Goal: Contribute content

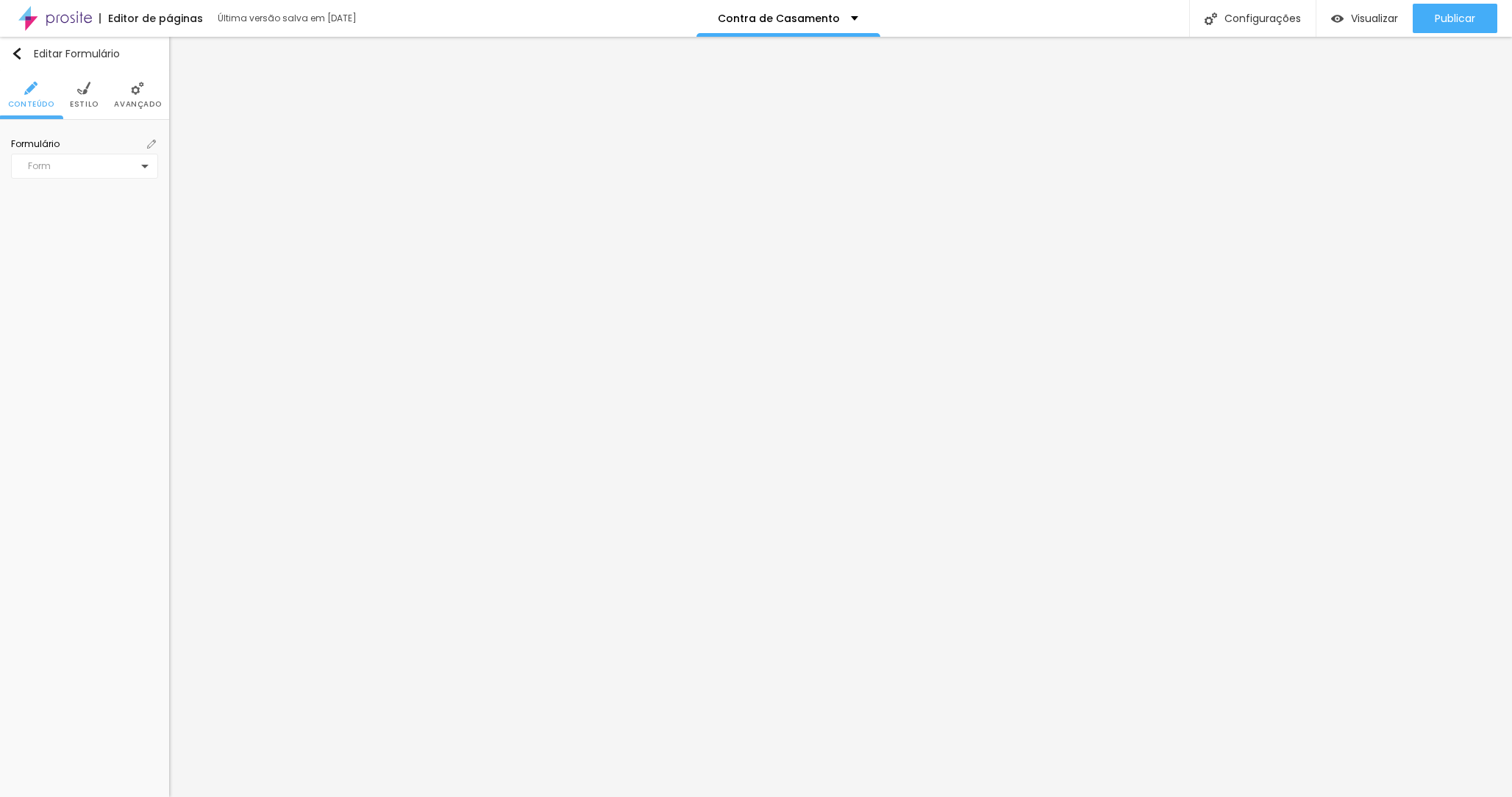
click at [145, 165] on div "Form" at bounding box center [85, 166] width 147 height 25
click at [88, 302] on div "Contrato | Casamento" at bounding box center [84, 300] width 140 height 24
click at [152, 144] on img at bounding box center [151, 144] width 9 height 9
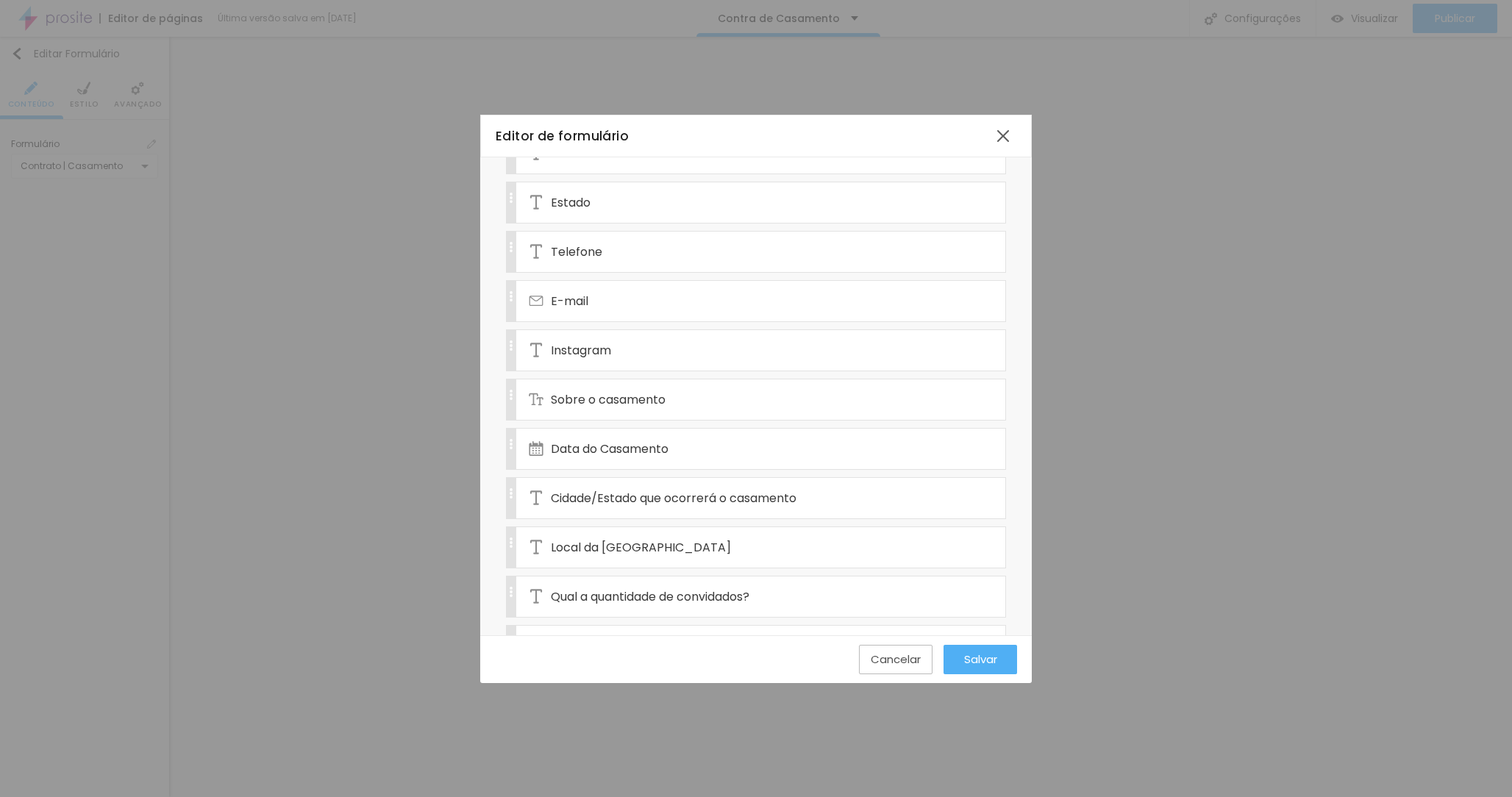
scroll to position [1213, 0]
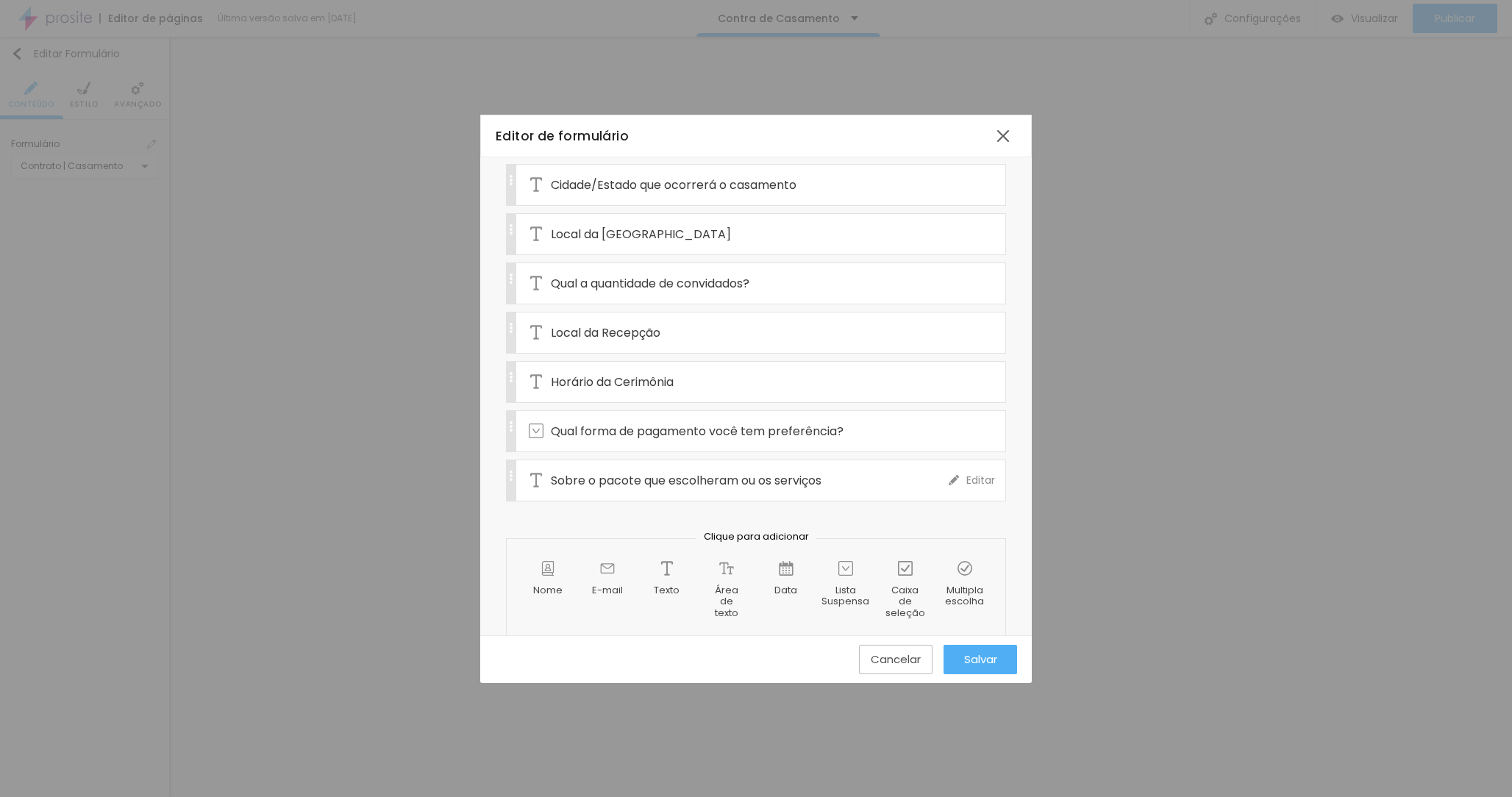
click at [966, 473] on span "Editar" at bounding box center [981, 480] width 29 height 15
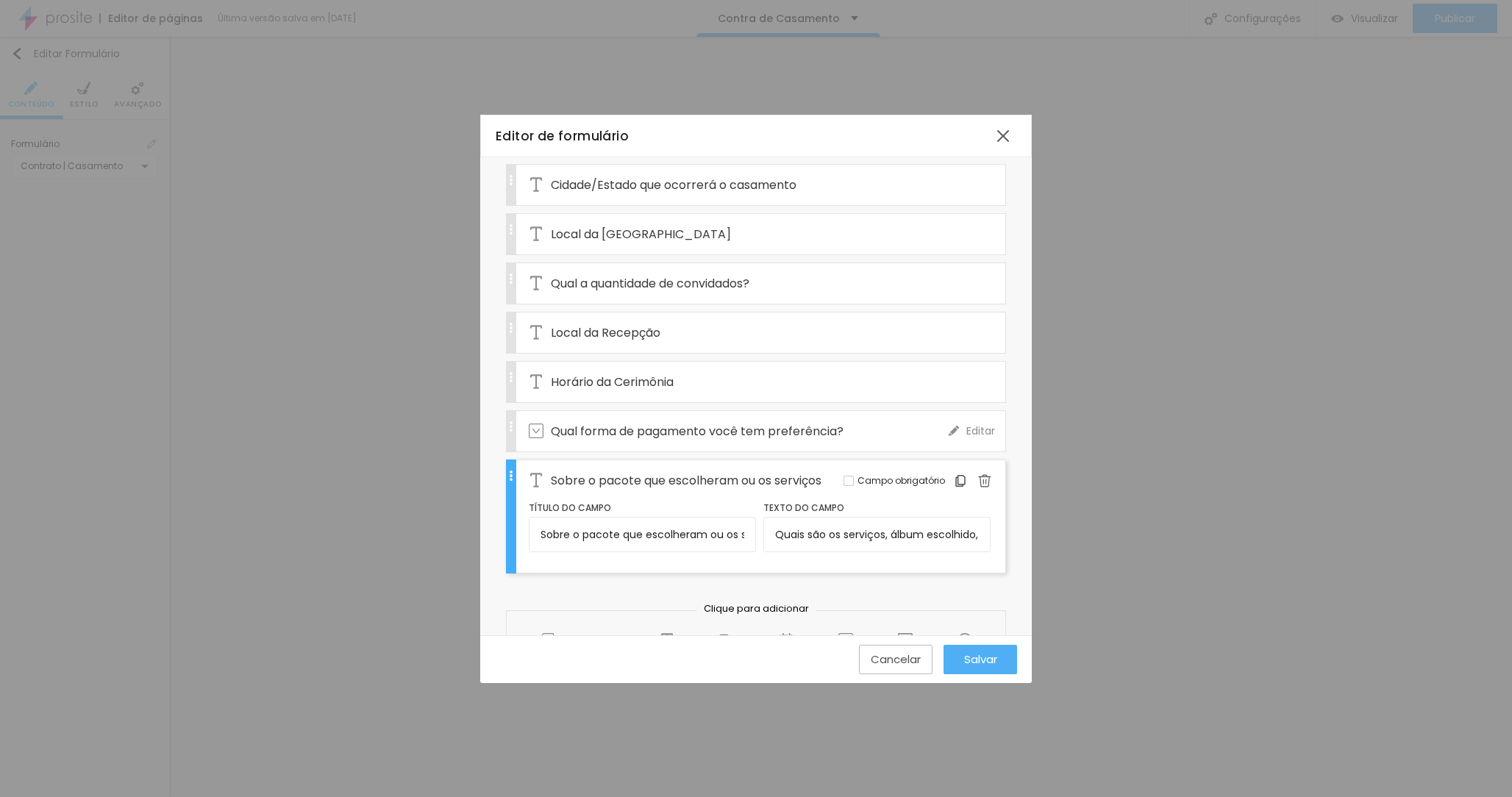
click at [721, 422] on span "Qual forma de pagamento você tem preferência?" at bounding box center [697, 431] width 293 height 18
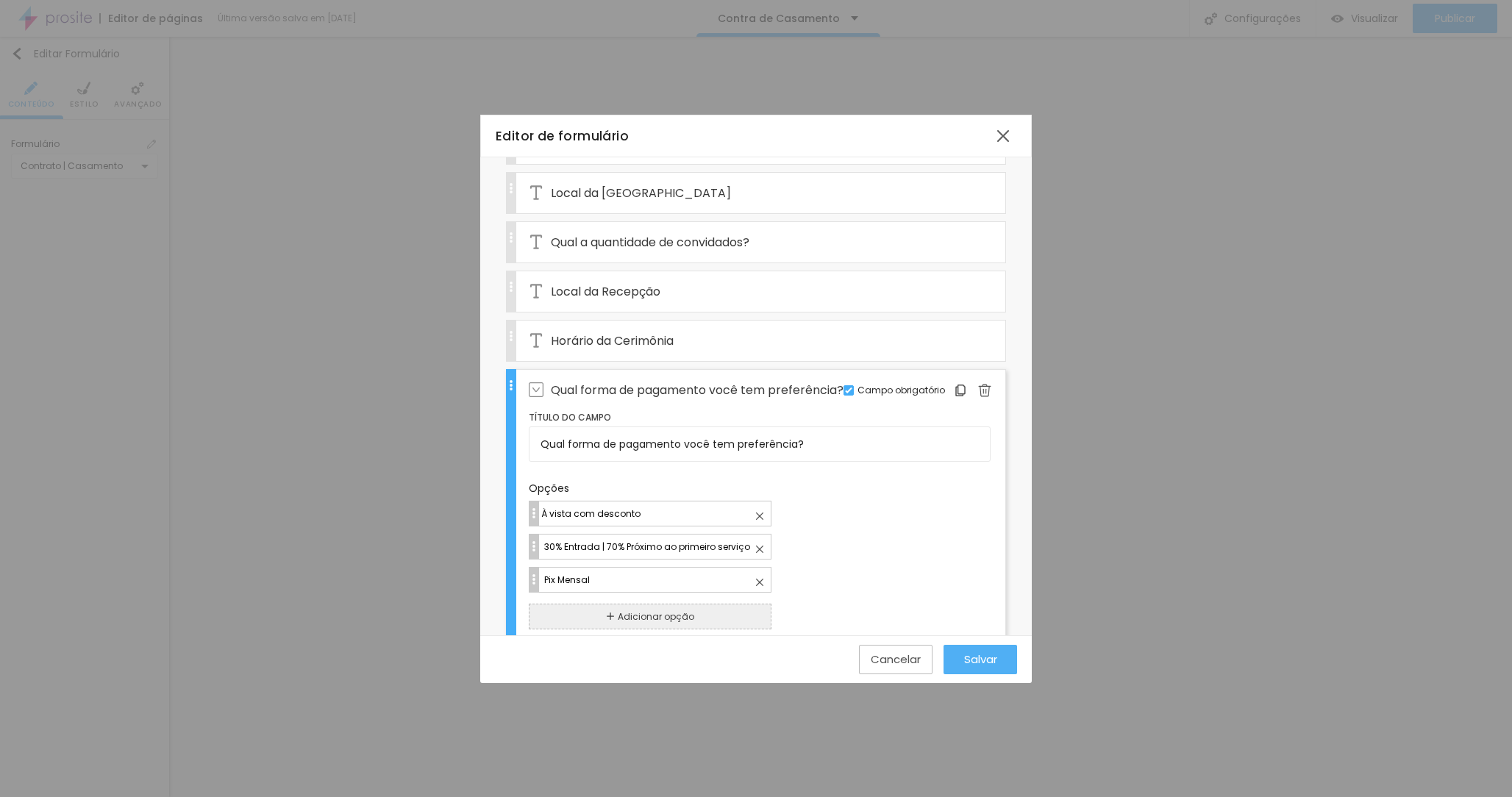
scroll to position [1260, 0]
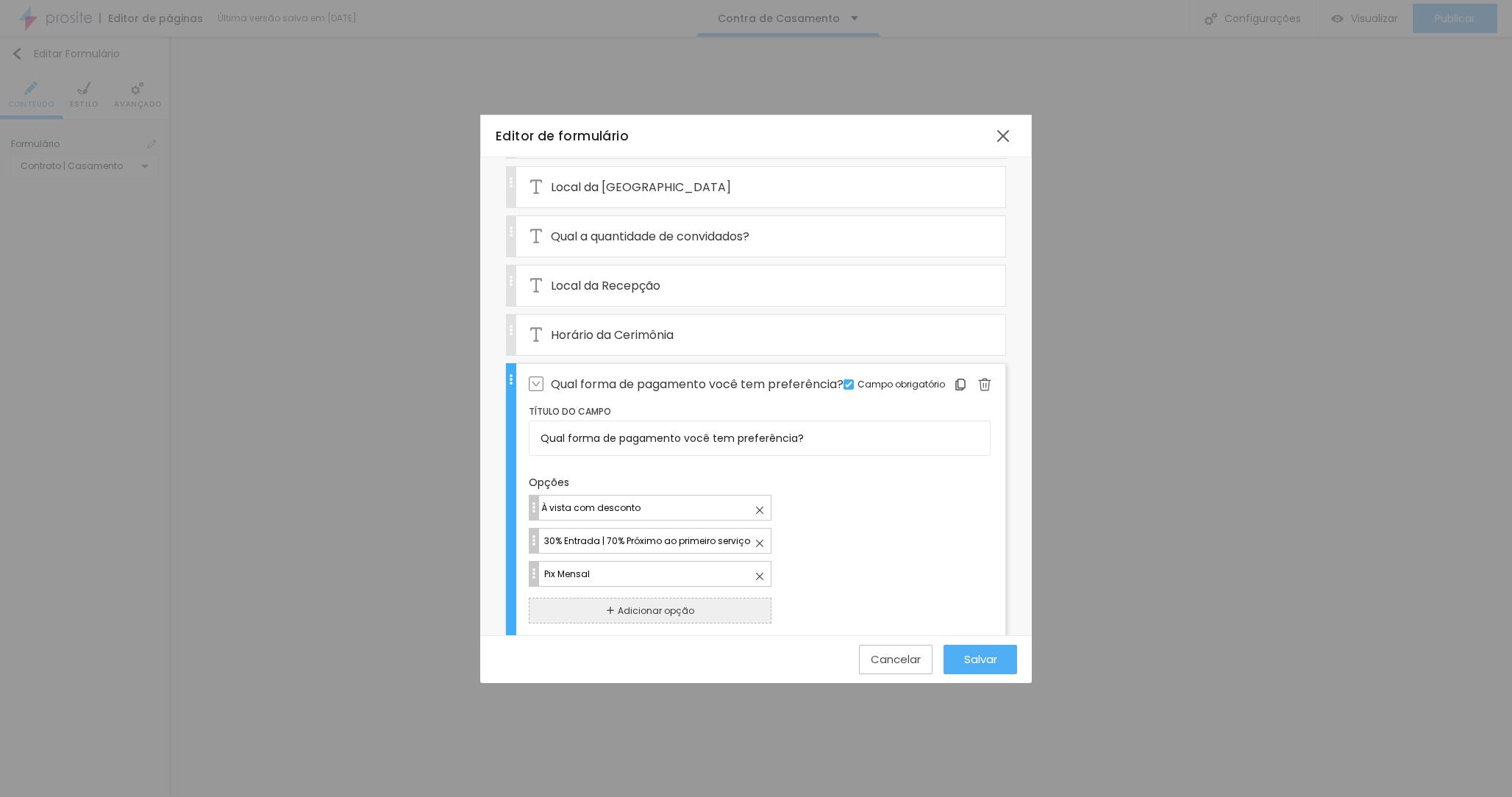
click at [551, 533] on input "30% Entrada | 70% Próximo ao primeiro serviço" at bounding box center [657, 540] width 228 height 15
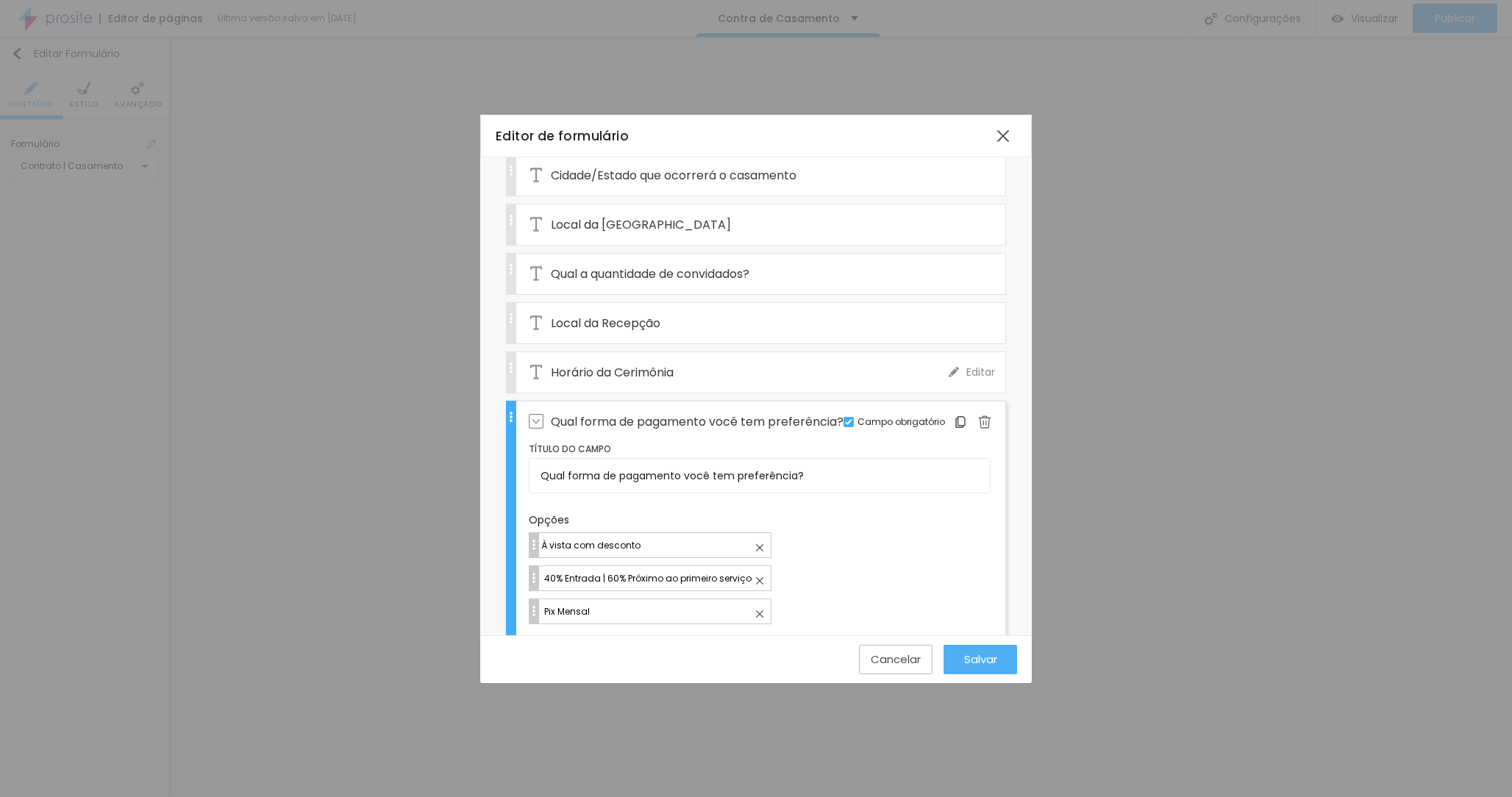
scroll to position [1212, 0]
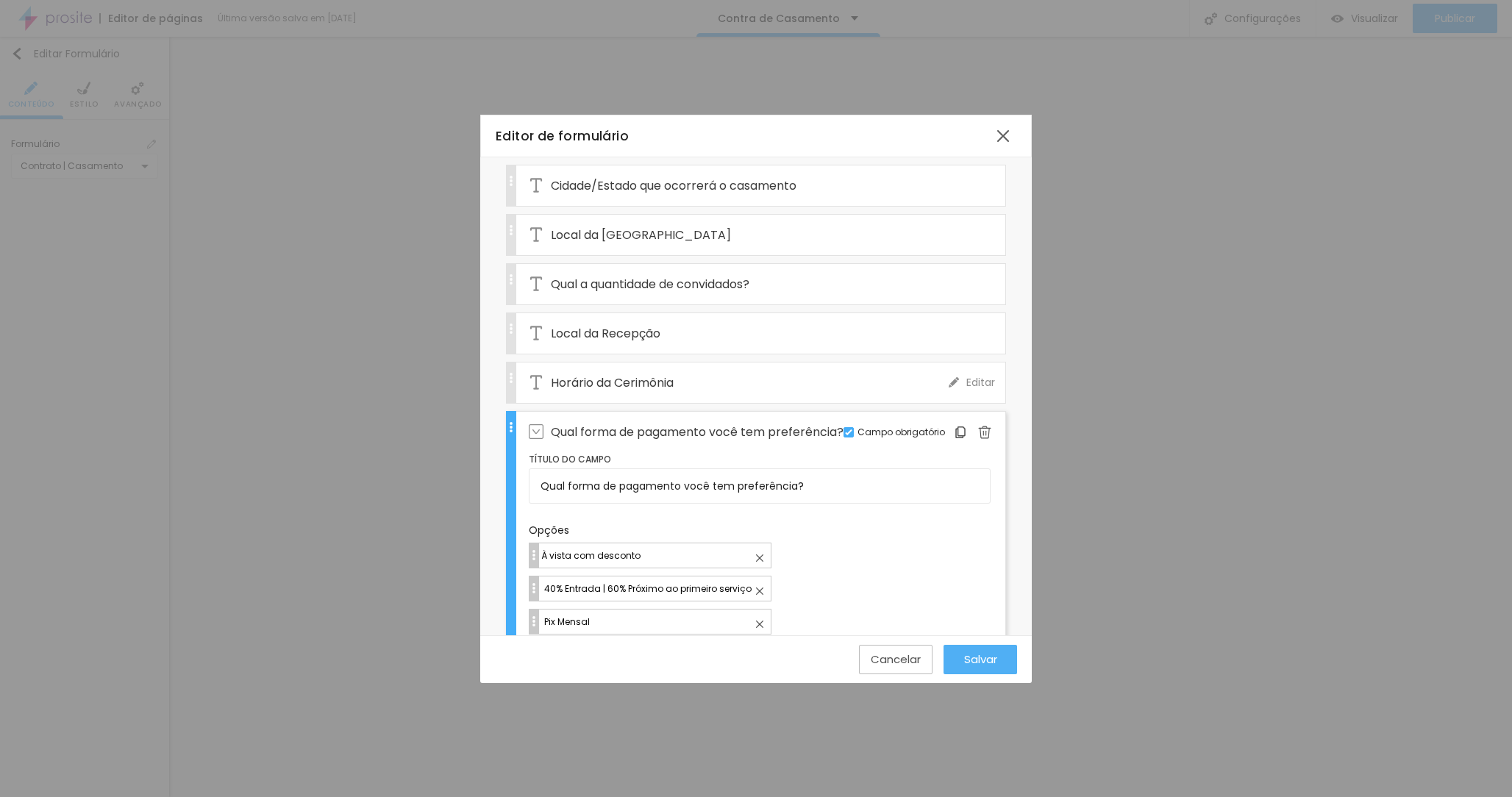
type input "40% Entrada | 60% Próximo ao primeiro serviço"
click at [806, 363] on div "Horário da Cerimônia" at bounding box center [739, 382] width 420 height 41
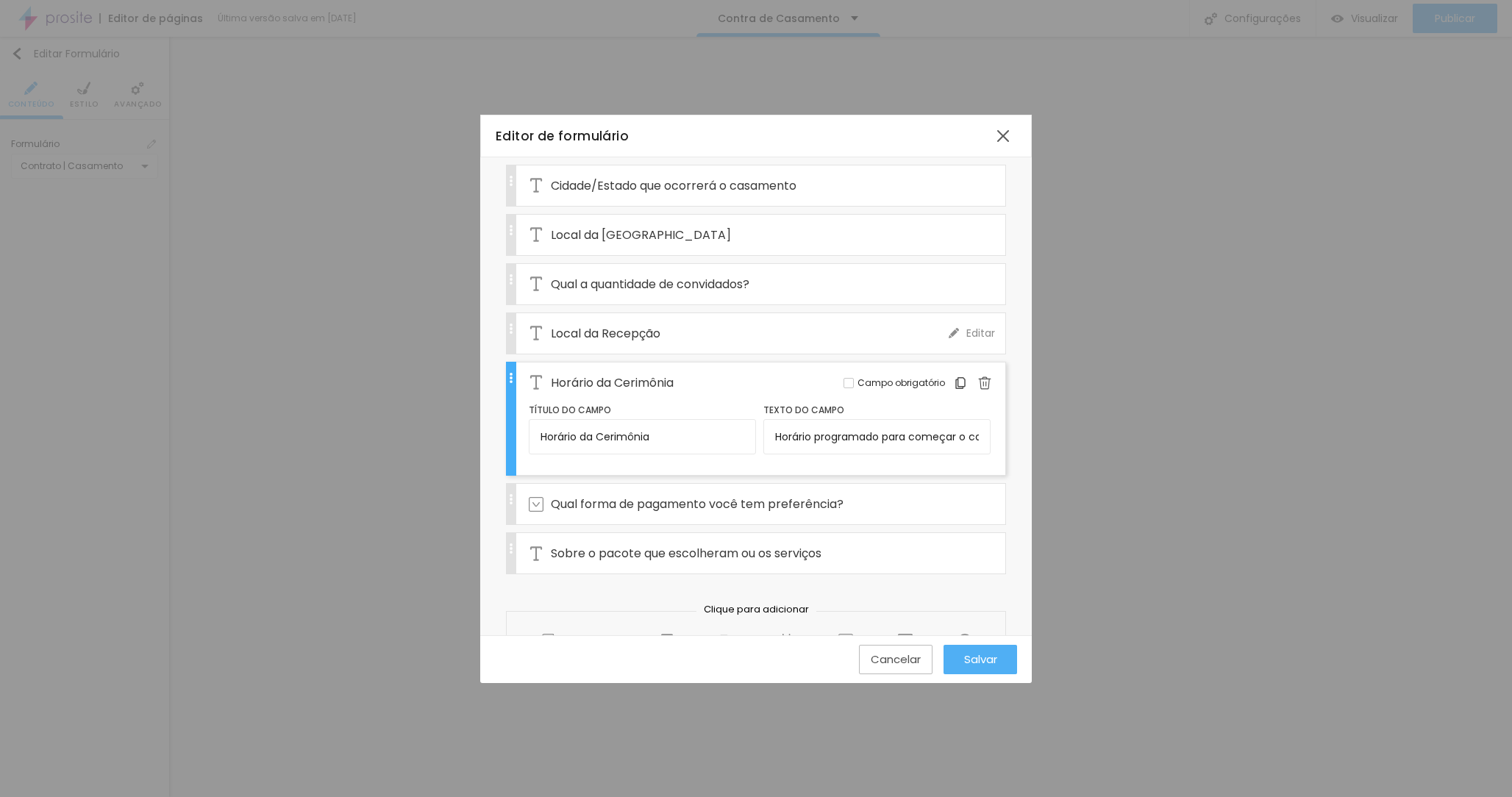
click at [745, 315] on div "Local da Recepção" at bounding box center [739, 333] width 420 height 41
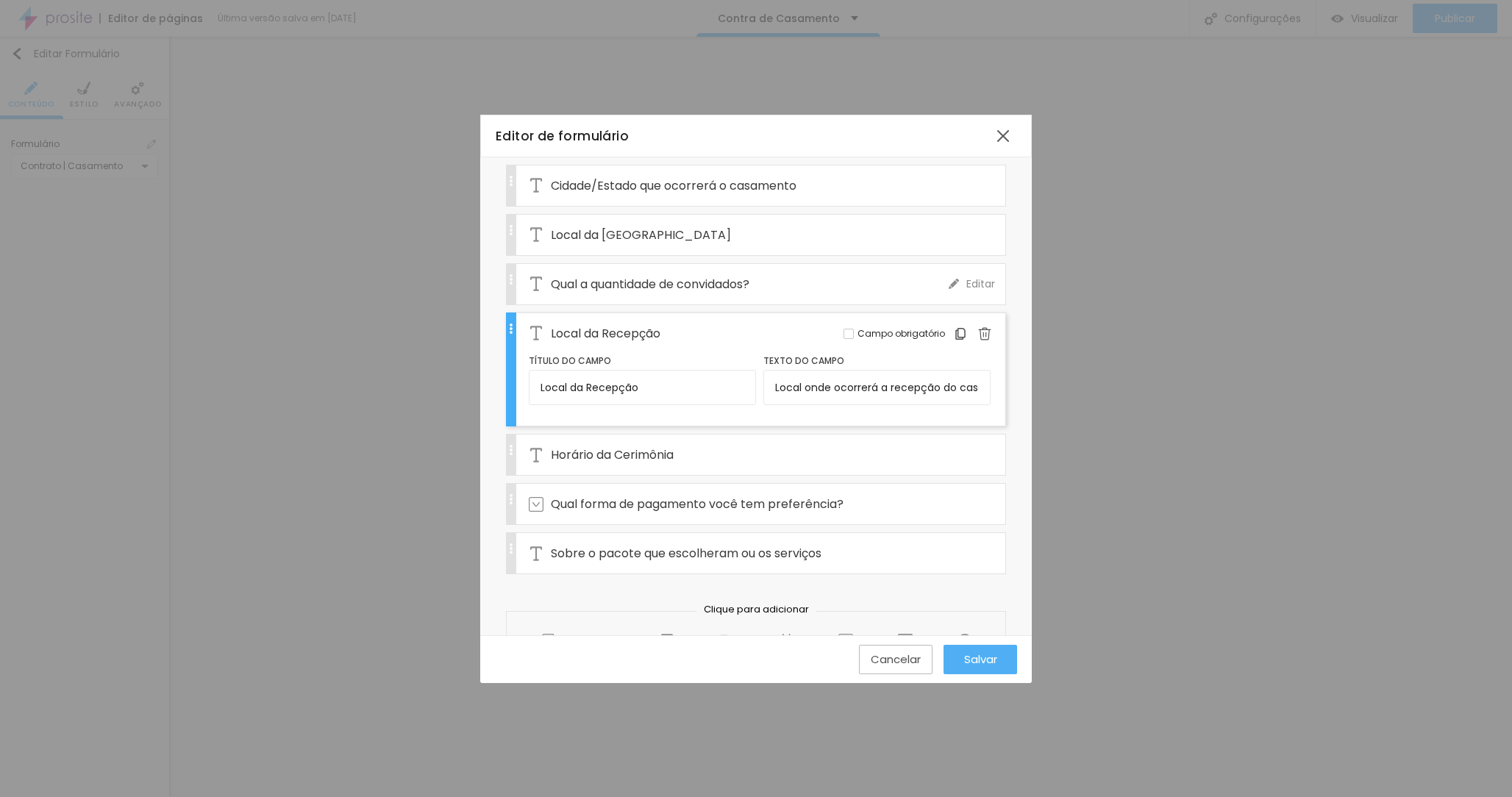
click at [801, 264] on div "Qual a quantidade de convidados?" at bounding box center [739, 284] width 420 height 41
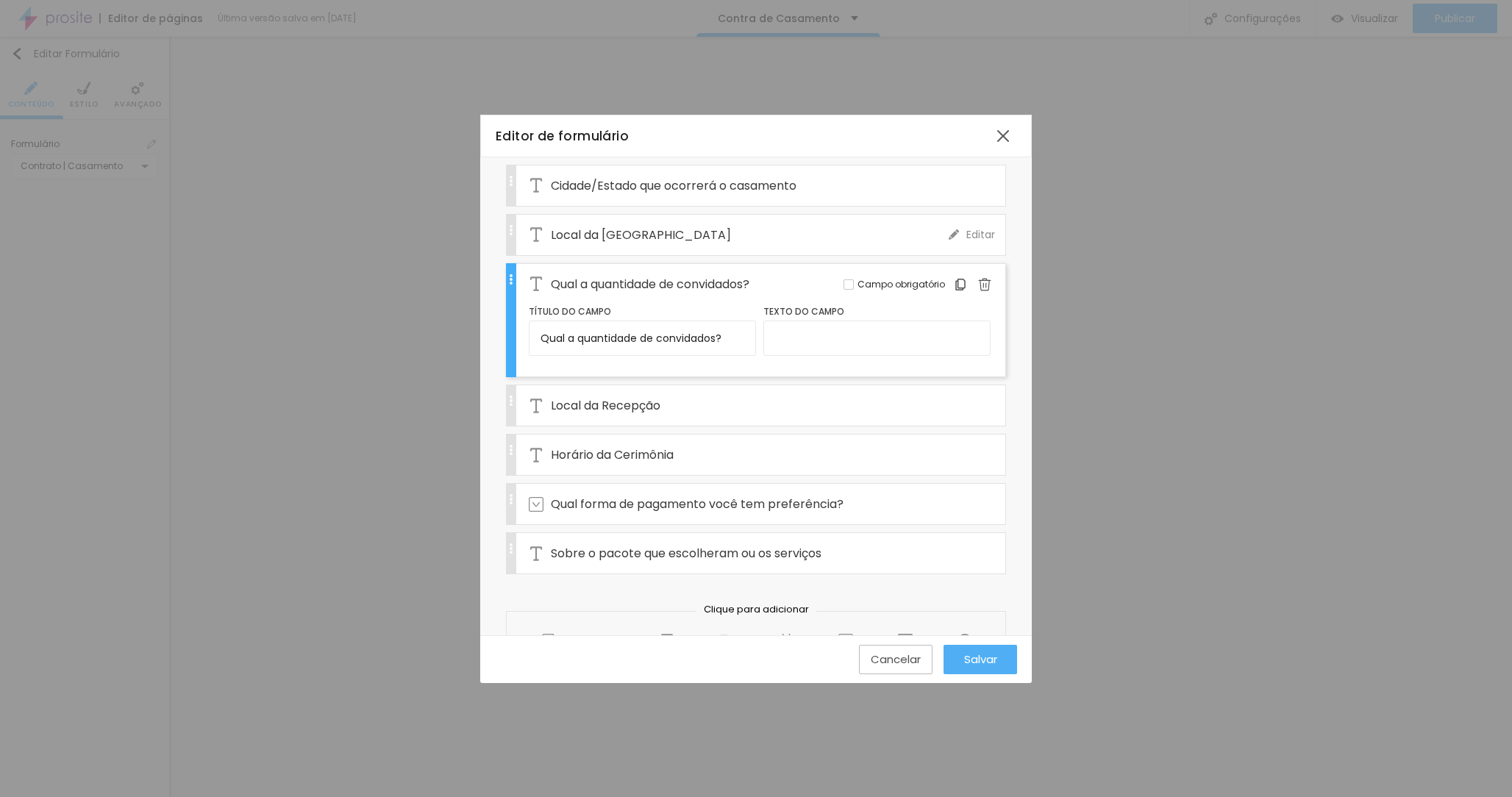
click at [720, 217] on div "Local da [GEOGRAPHIC_DATA]" at bounding box center [739, 235] width 420 height 41
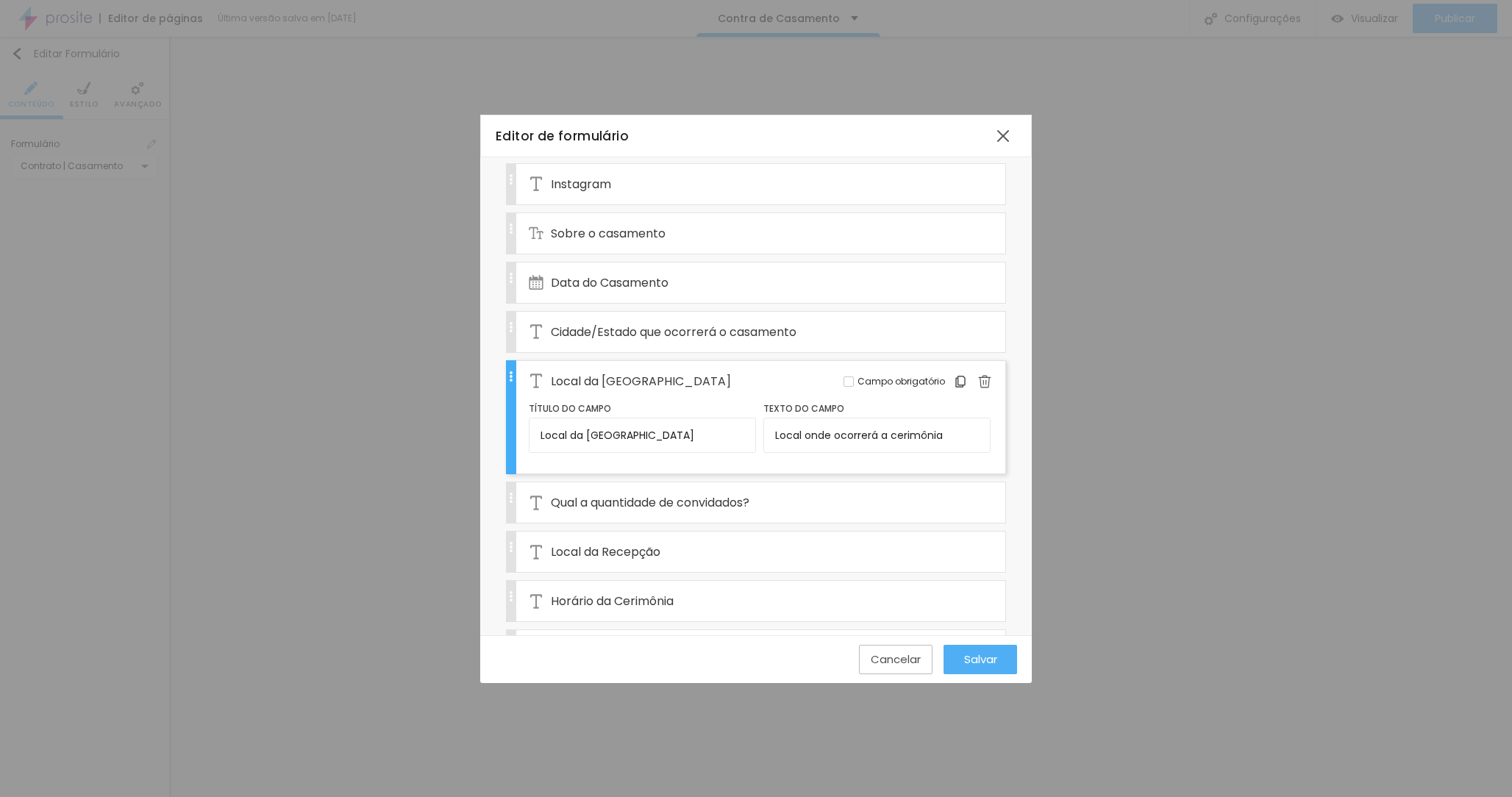
scroll to position [908, 0]
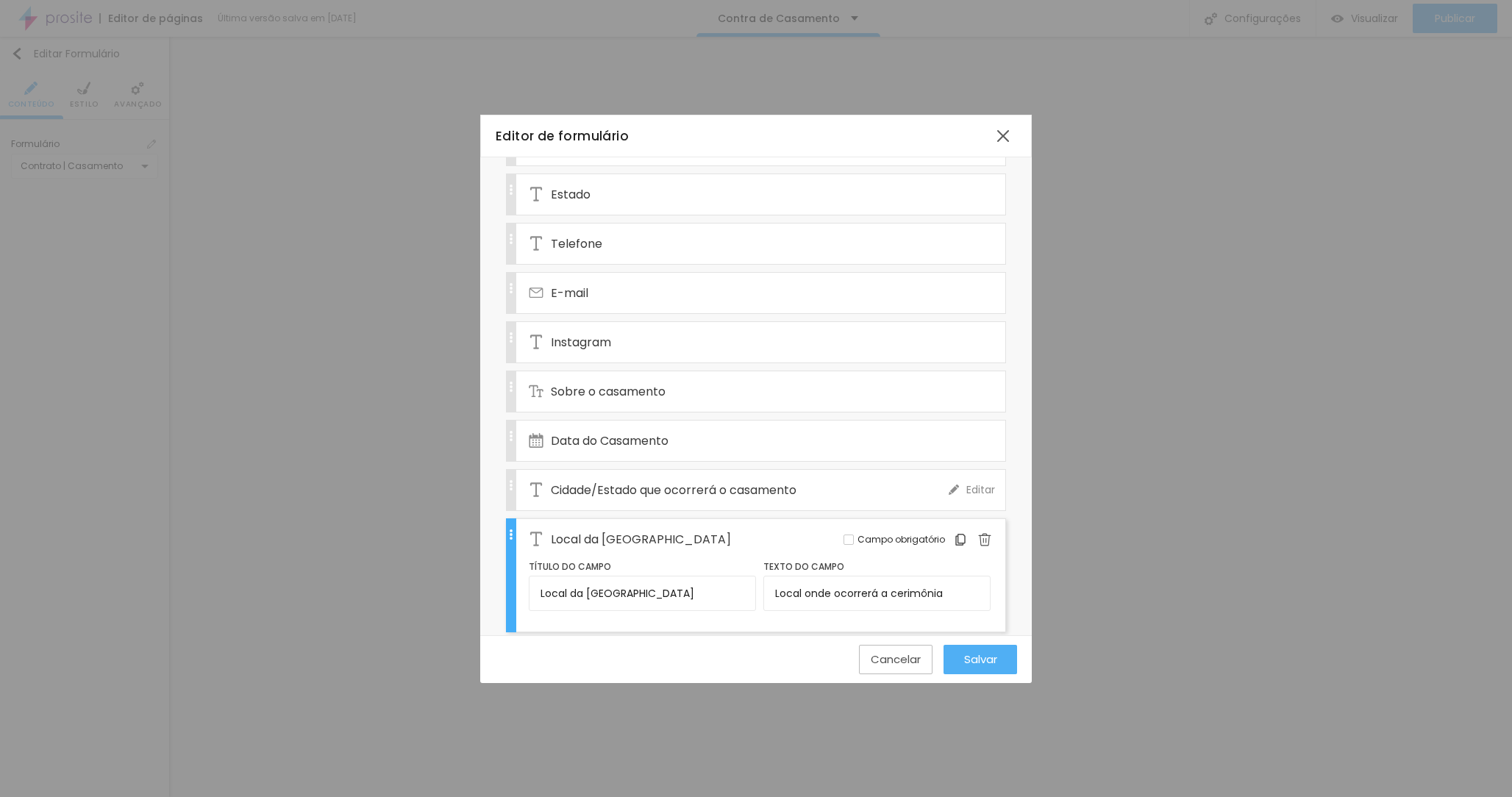
click at [805, 470] on div "Cidade/Estado que ocorrerá o casamento" at bounding box center [739, 490] width 420 height 41
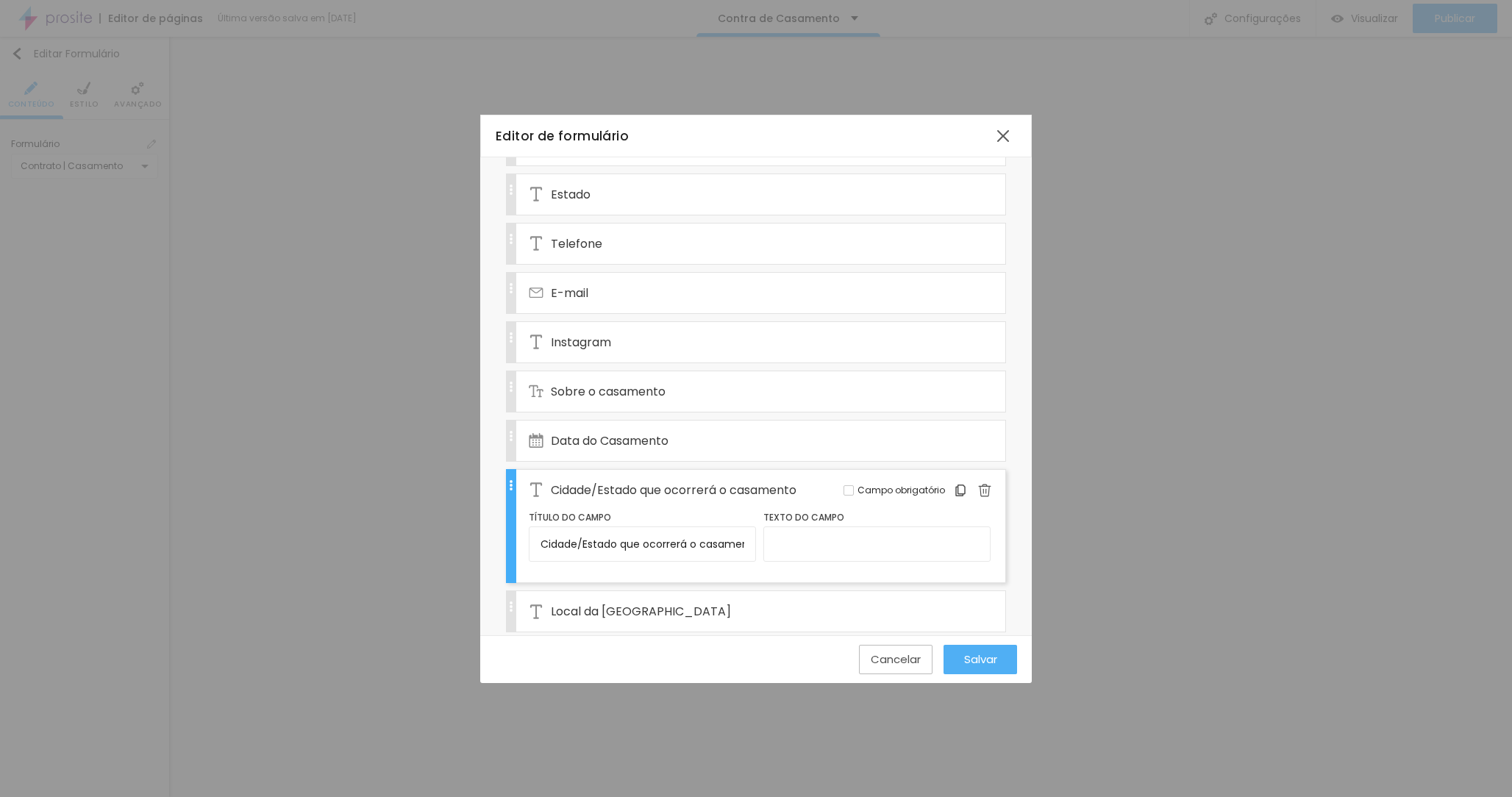
click at [957, 657] on button "Salvar" at bounding box center [981, 659] width 73 height 30
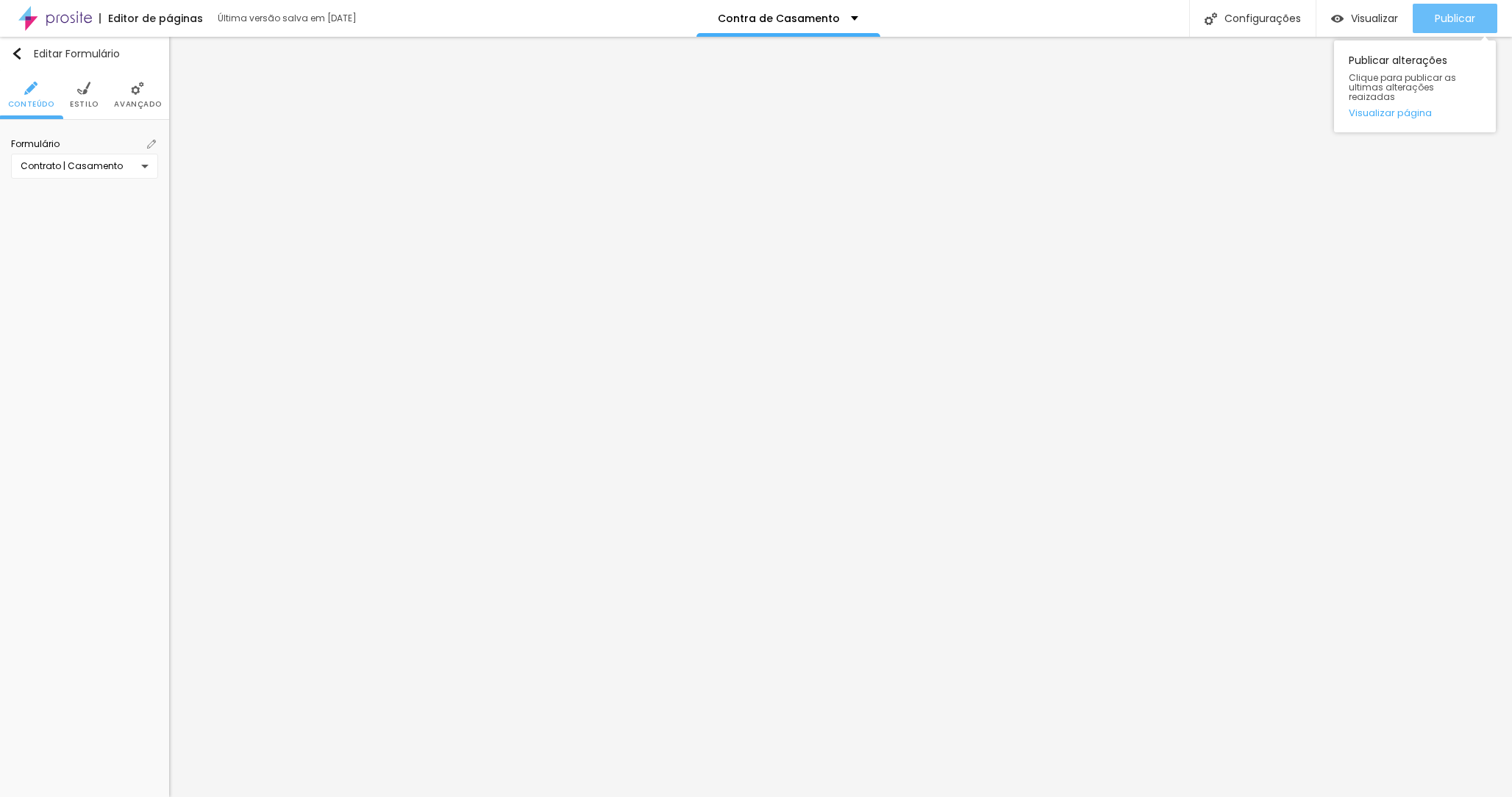
click at [1451, 14] on span "Publicar" at bounding box center [1455, 18] width 41 height 12
